Goal: Find specific page/section: Find specific page/section

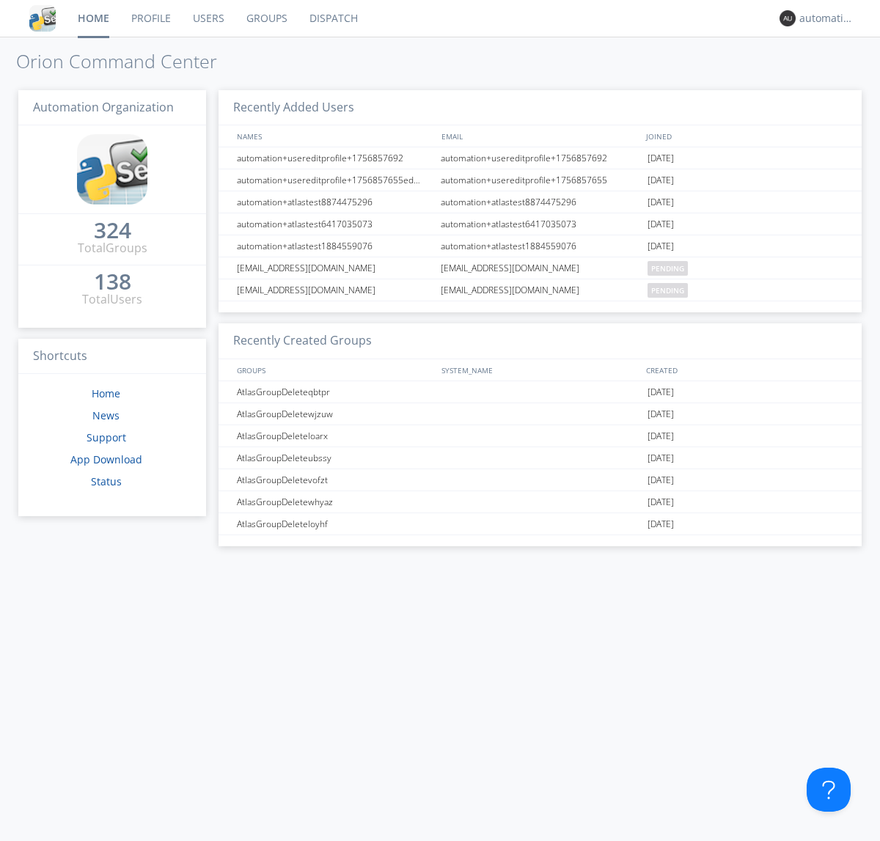
click at [332, 18] on link "Dispatch" at bounding box center [333, 18] width 70 height 37
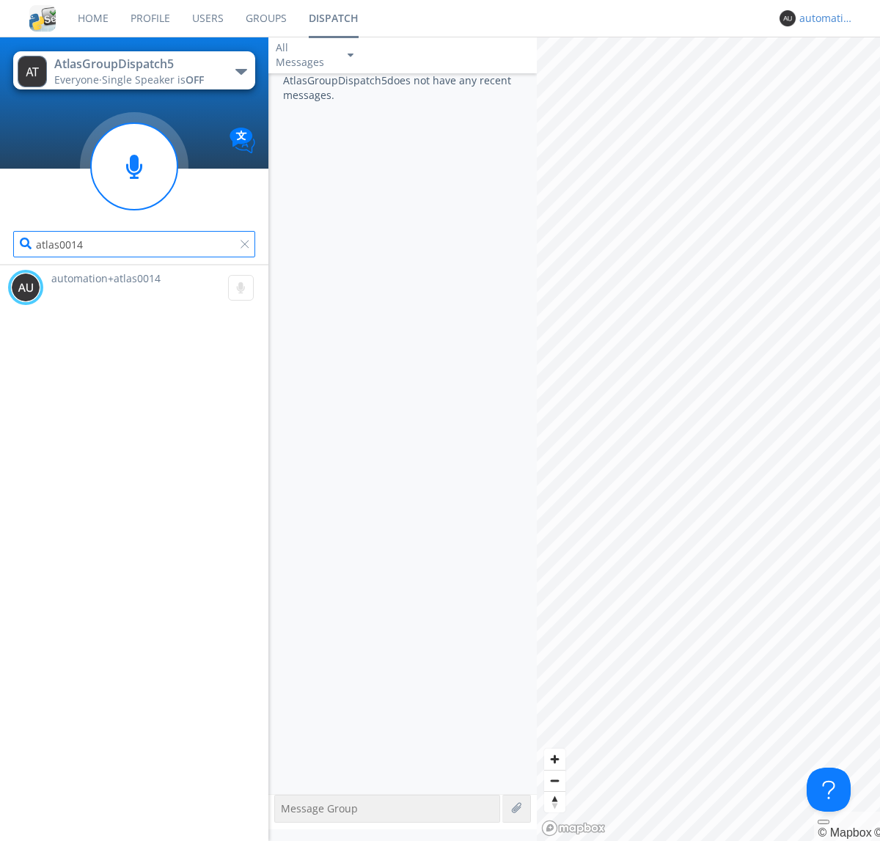
type input "atlas0014"
click at [823, 18] on div "automation+atlas0015" at bounding box center [826, 18] width 55 height 15
click at [834, 77] on div "Log Out" at bounding box center [834, 78] width 76 height 26
